Goal: Information Seeking & Learning: Learn about a topic

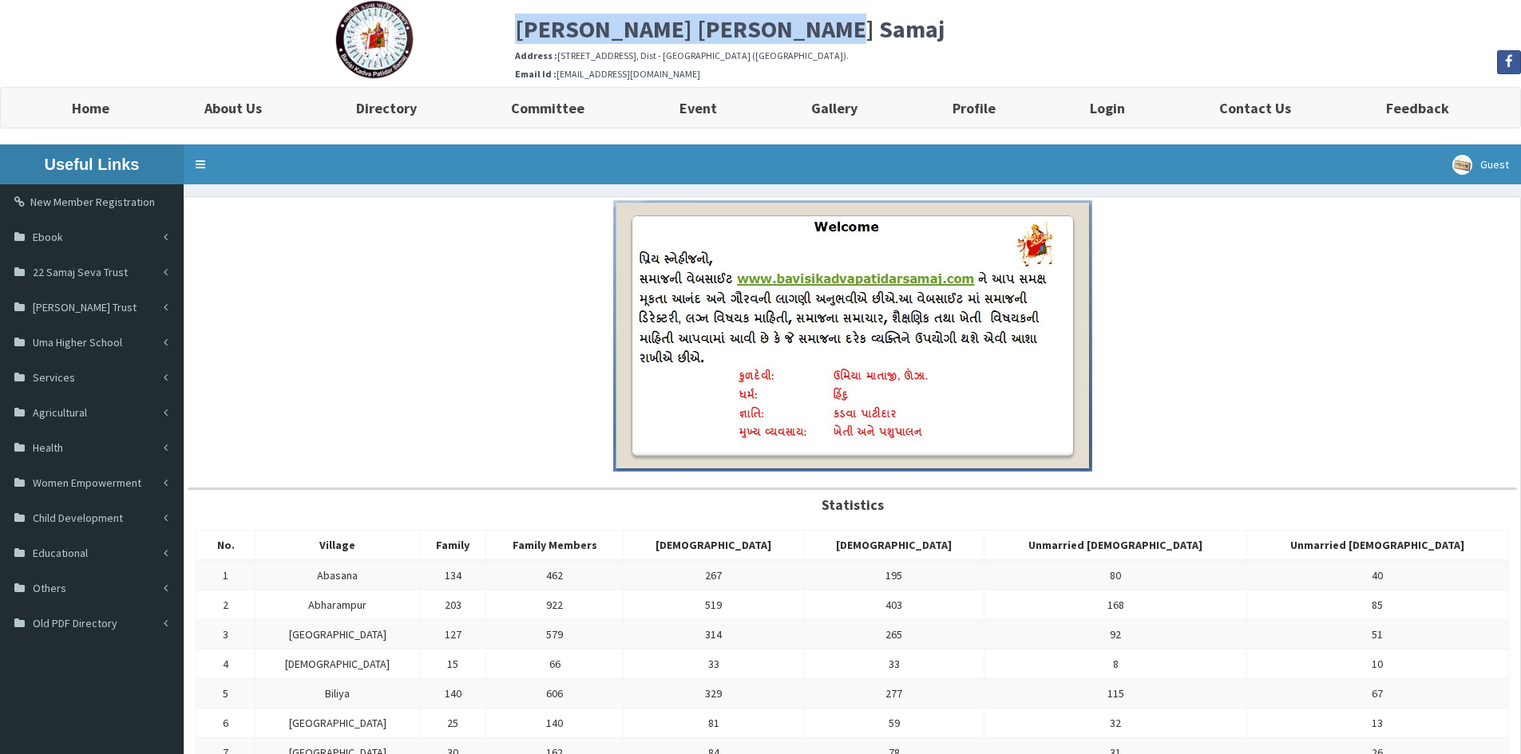
drag, startPoint x: 517, startPoint y: 27, endPoint x: 877, endPoint y: 21, distance: 360.1
click at [877, 21] on h2 "[PERSON_NAME] [PERSON_NAME] Samaj" at bounding box center [1018, 29] width 1006 height 26
click at [850, 101] on b "Gallery" at bounding box center [834, 108] width 46 height 18
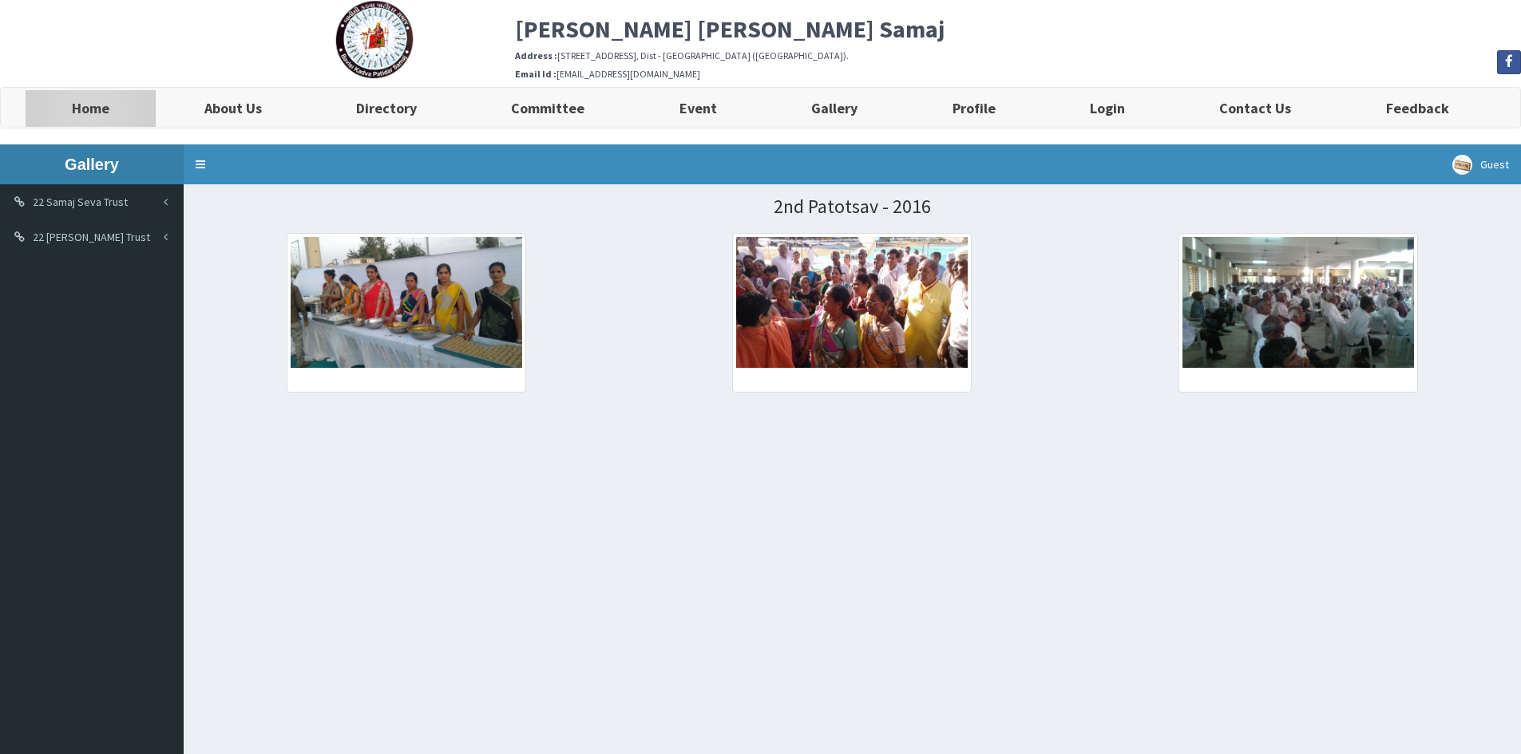
click at [59, 108] on link "Home" at bounding box center [91, 108] width 132 height 40
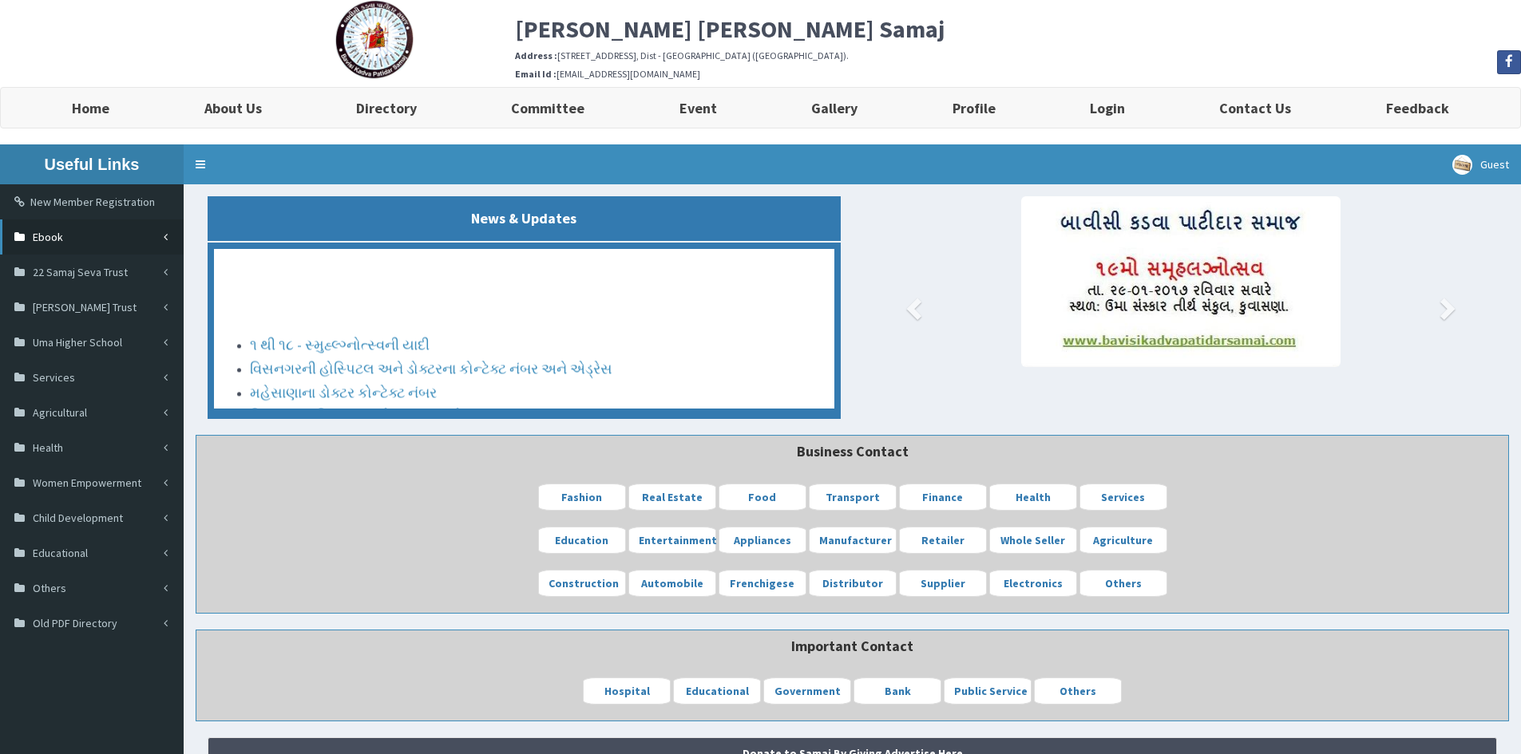
click at [78, 236] on link "Ebook" at bounding box center [92, 237] width 184 height 35
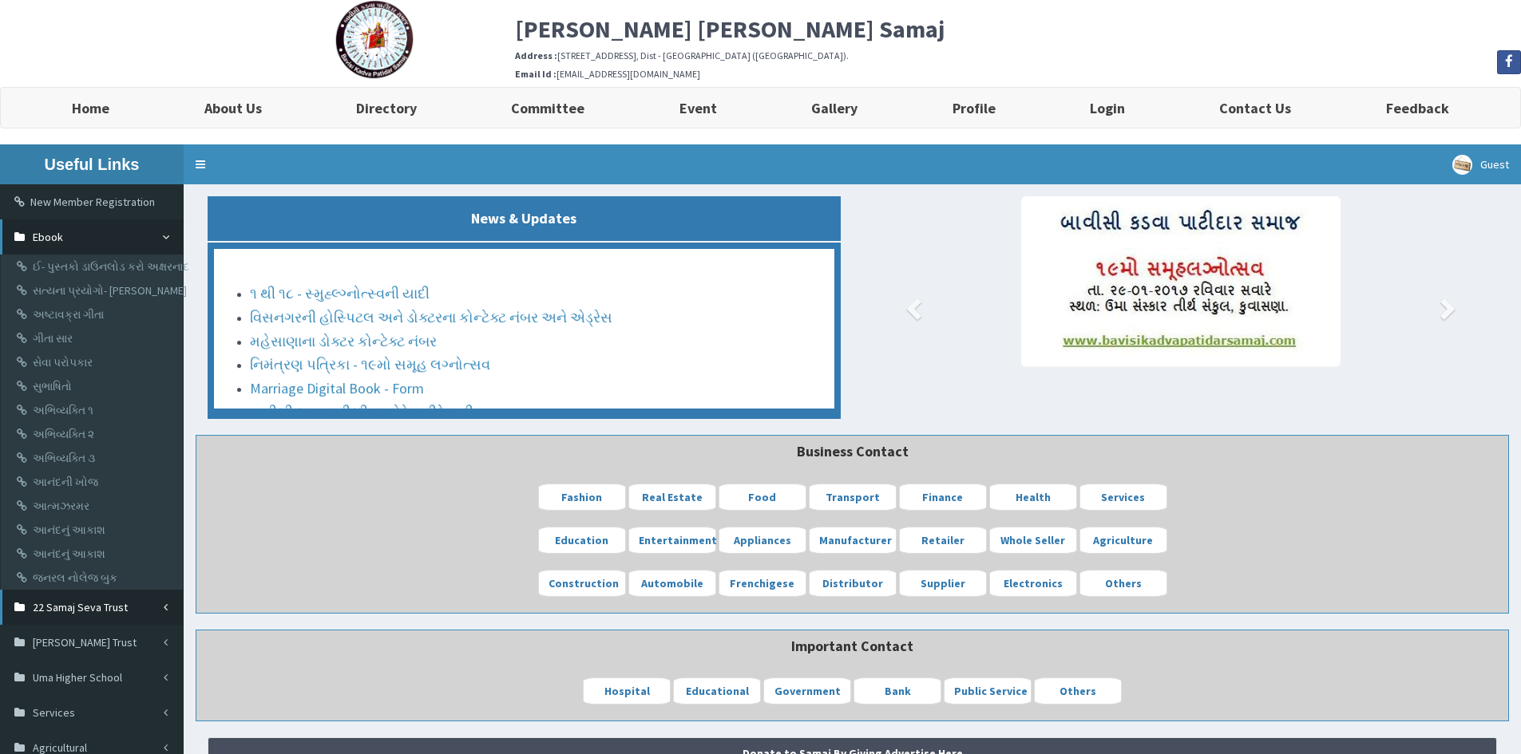
click at [83, 606] on span "22 Samaj Seva Trust" at bounding box center [80, 607] width 95 height 14
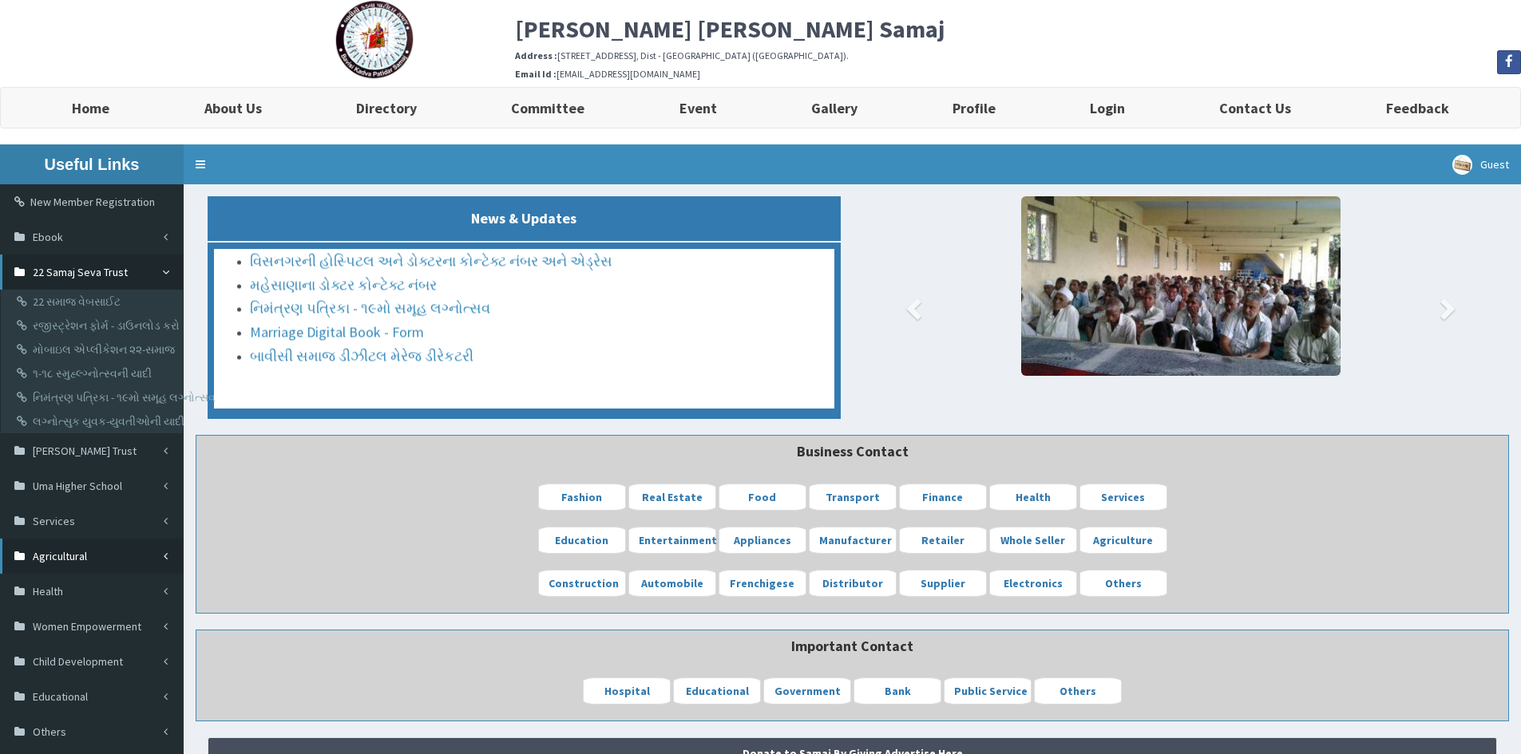
click at [94, 556] on link "Agricultural" at bounding box center [92, 556] width 184 height 35
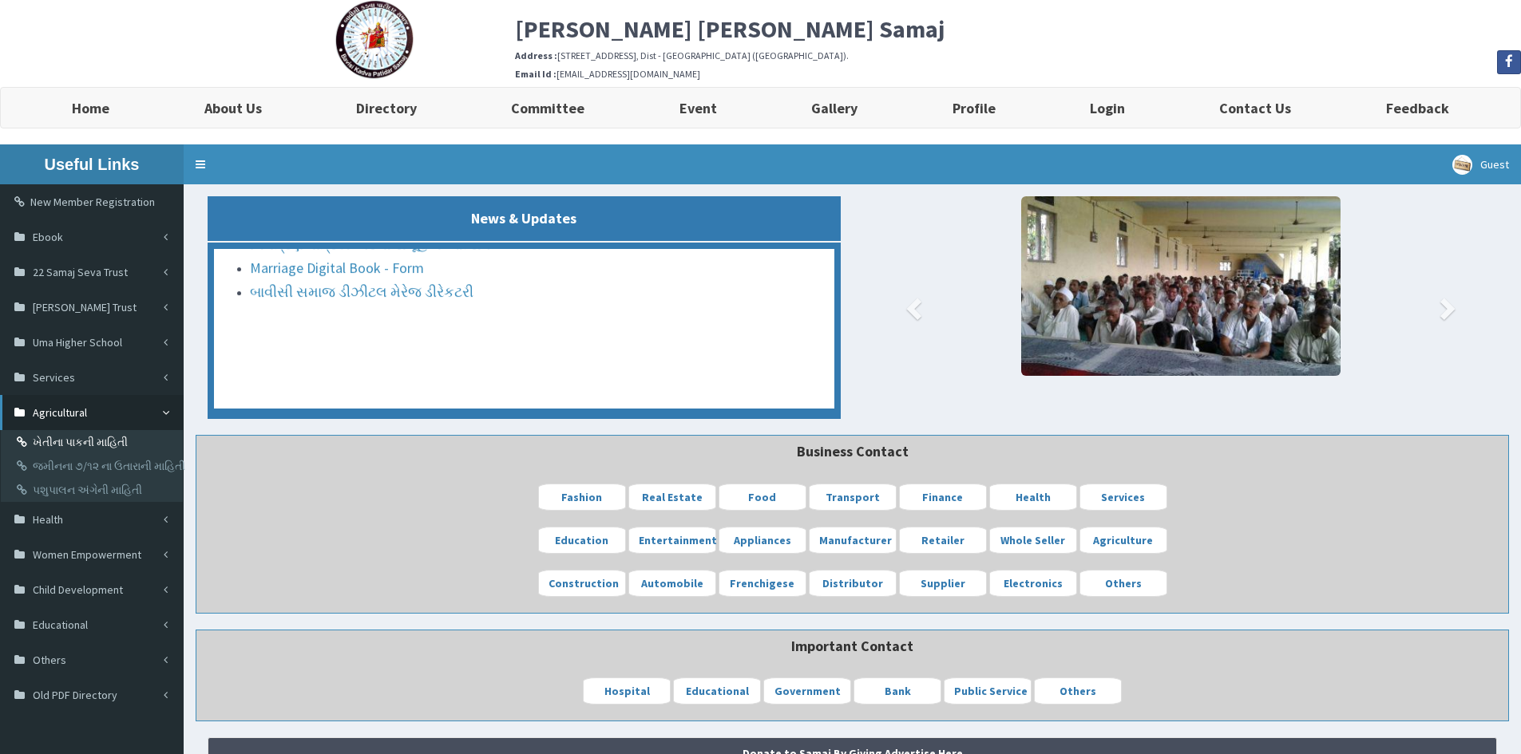
click at [109, 442] on link "ખેતીના પાકની માહિતી" at bounding box center [94, 442] width 178 height 24
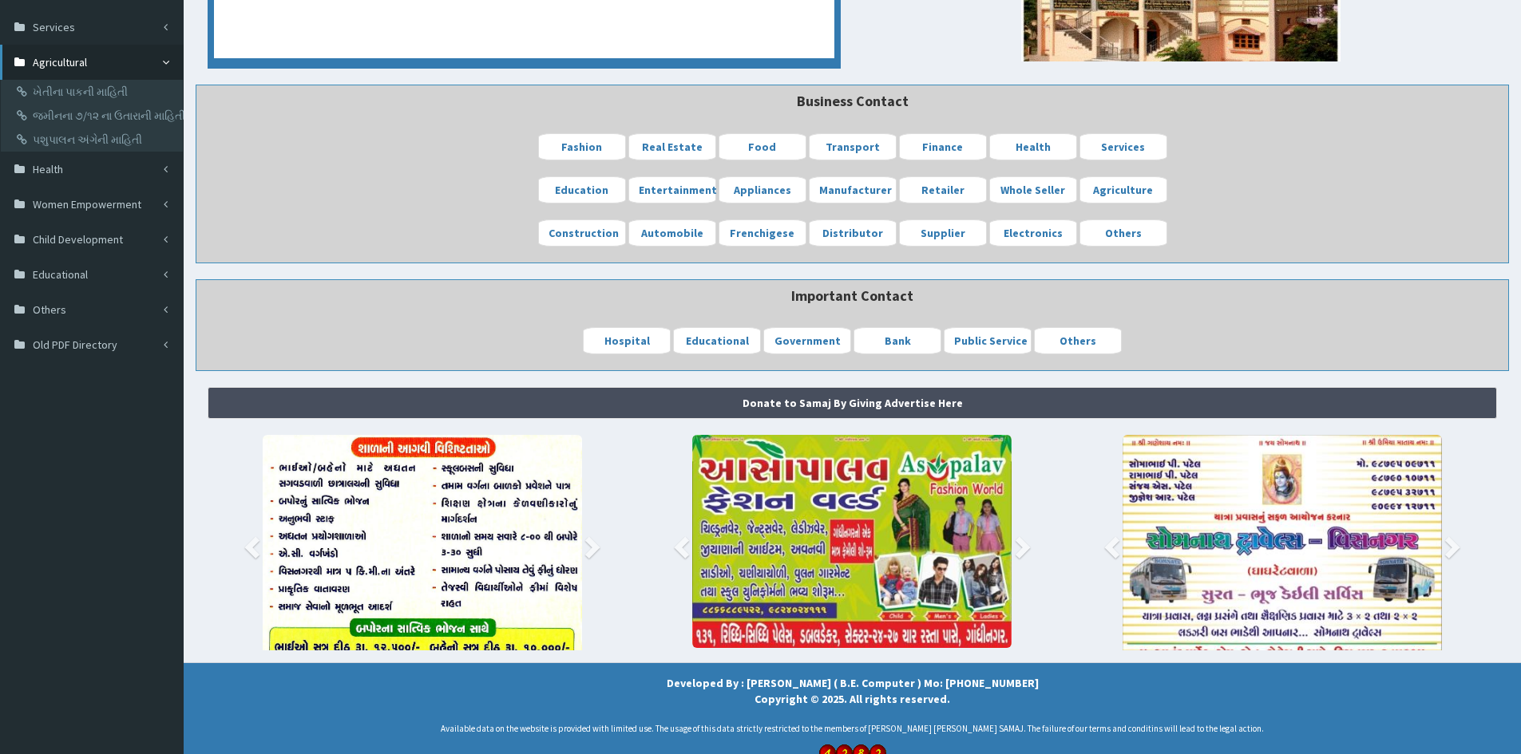
scroll to position [370, 0]
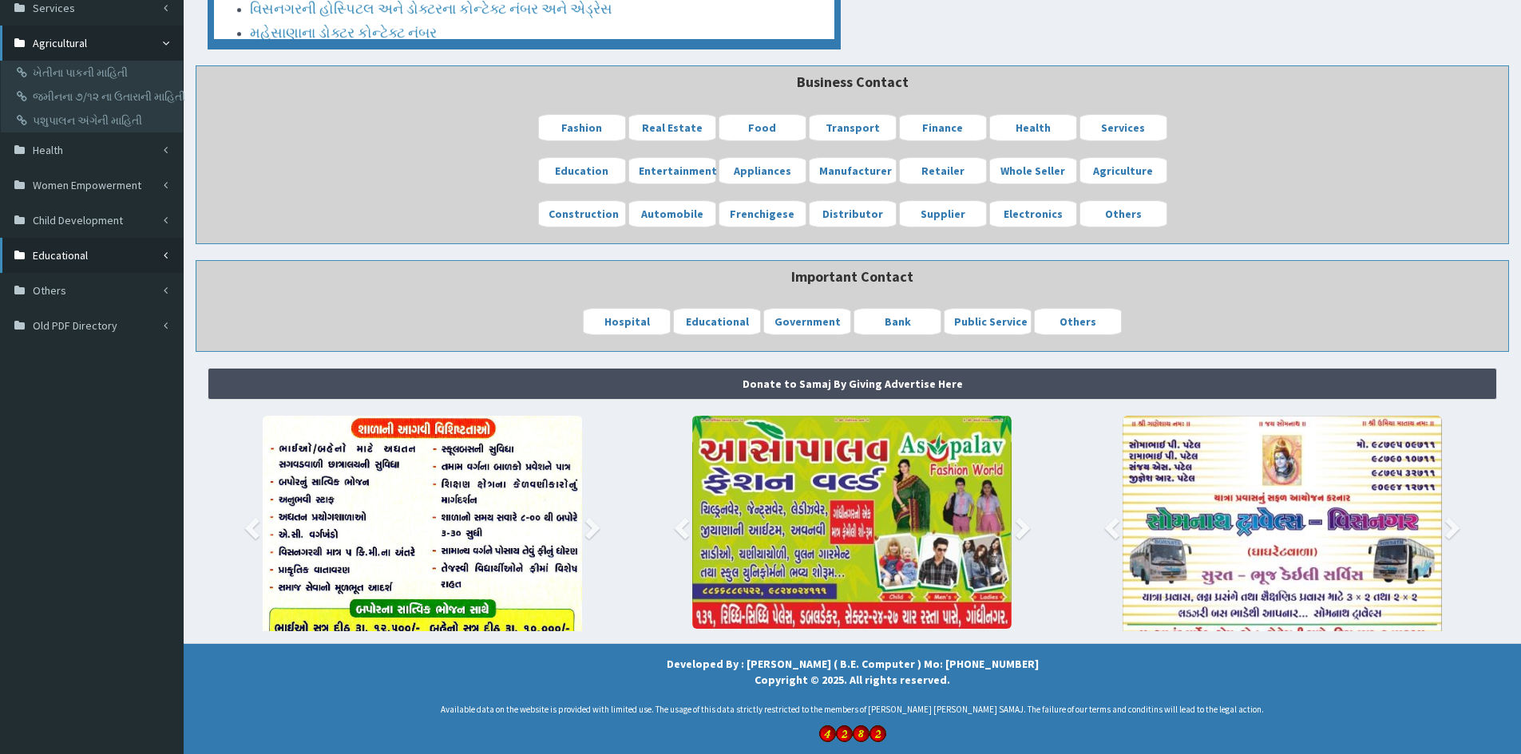
click at [107, 267] on link "Educational" at bounding box center [92, 255] width 184 height 35
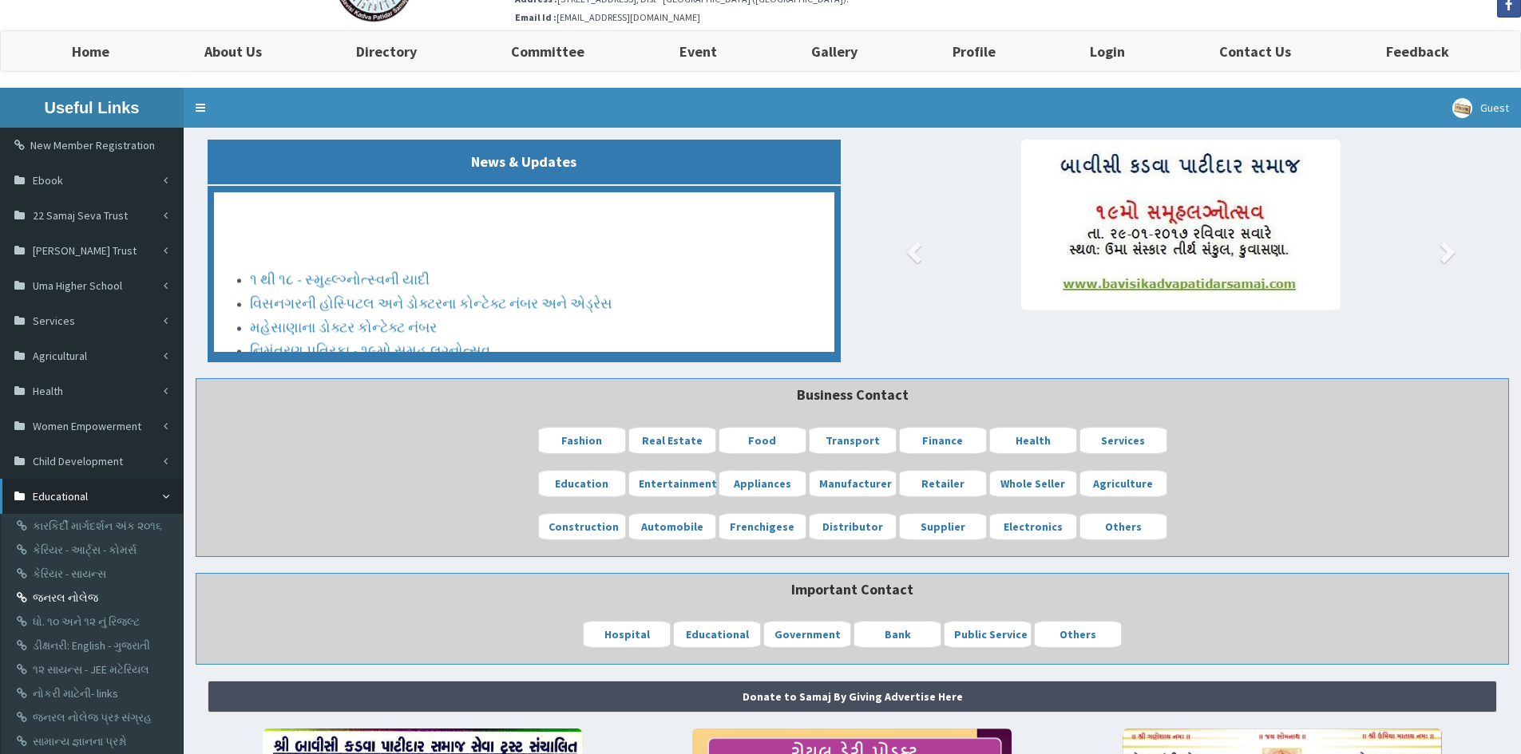
scroll to position [0, 0]
